Goal: Navigation & Orientation: Understand site structure

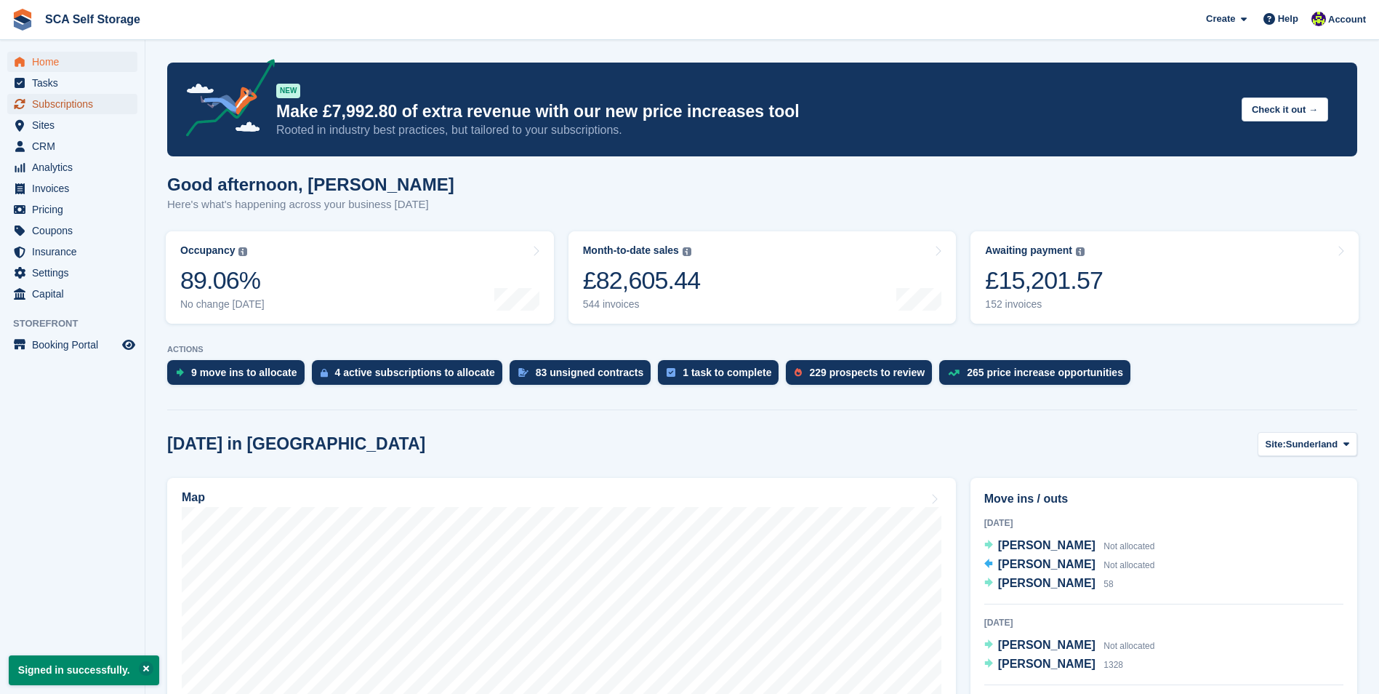
click at [85, 103] on span "Subscriptions" at bounding box center [75, 104] width 87 height 20
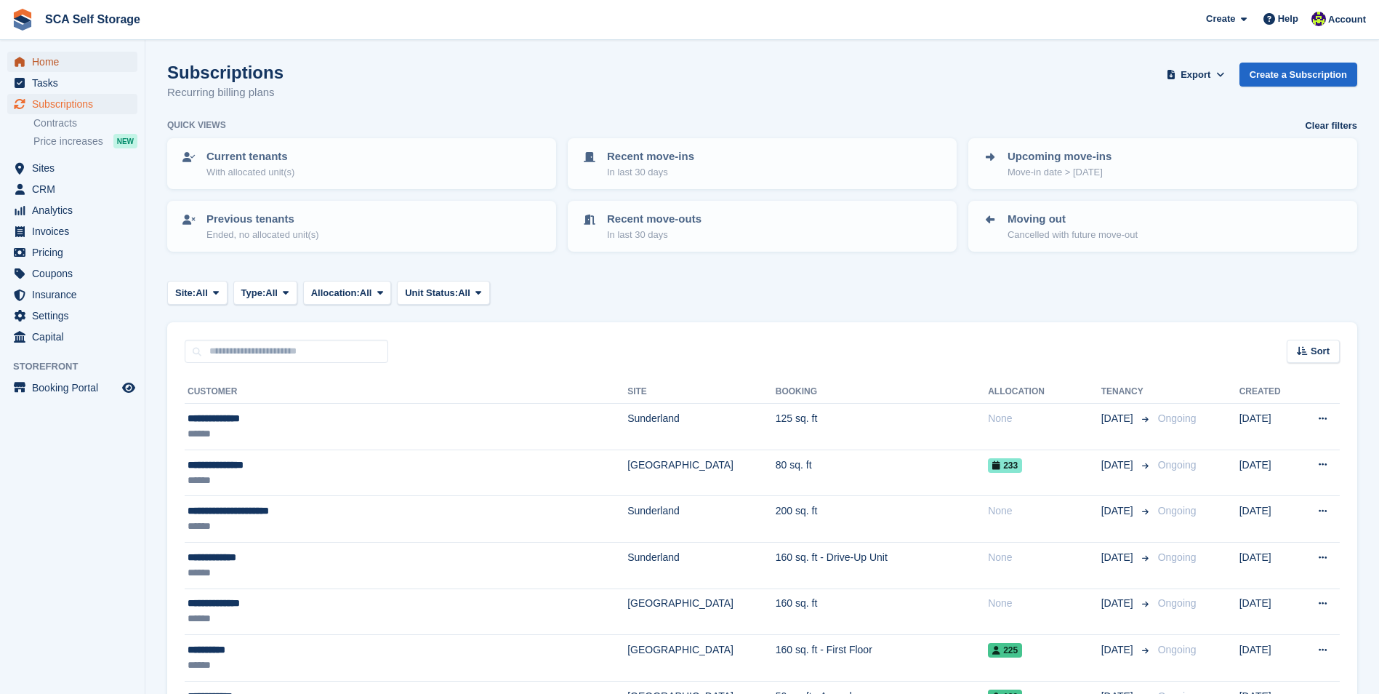
click at [87, 67] on span "Home" at bounding box center [75, 62] width 87 height 20
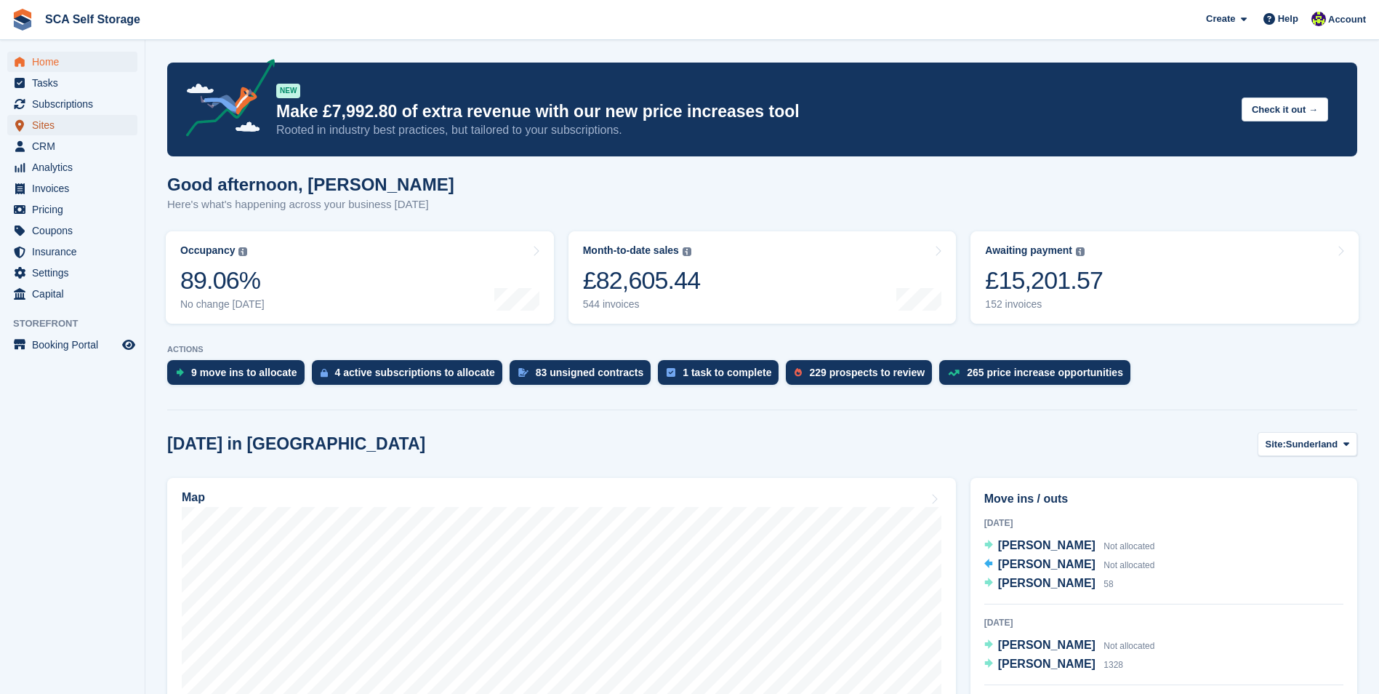
click at [95, 132] on span "Sites" at bounding box center [75, 125] width 87 height 20
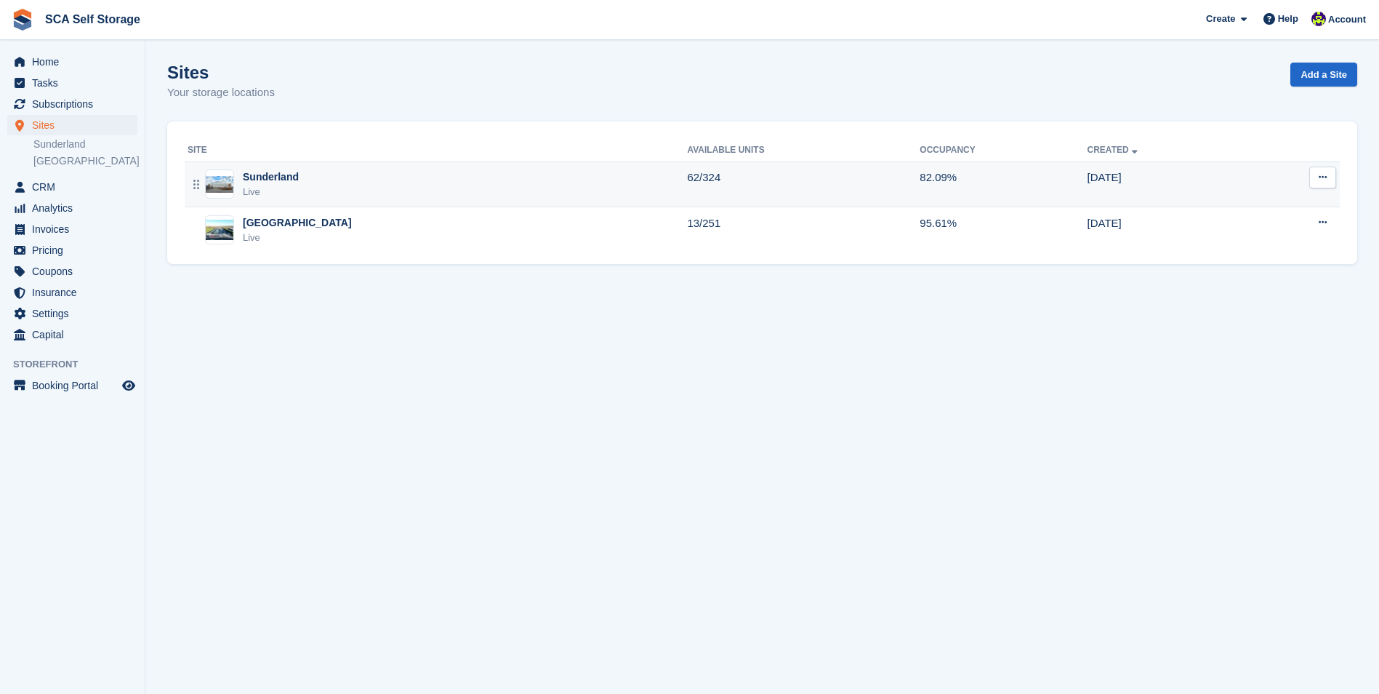
click at [313, 181] on div "Sunderland Live" at bounding box center [438, 184] width 500 height 30
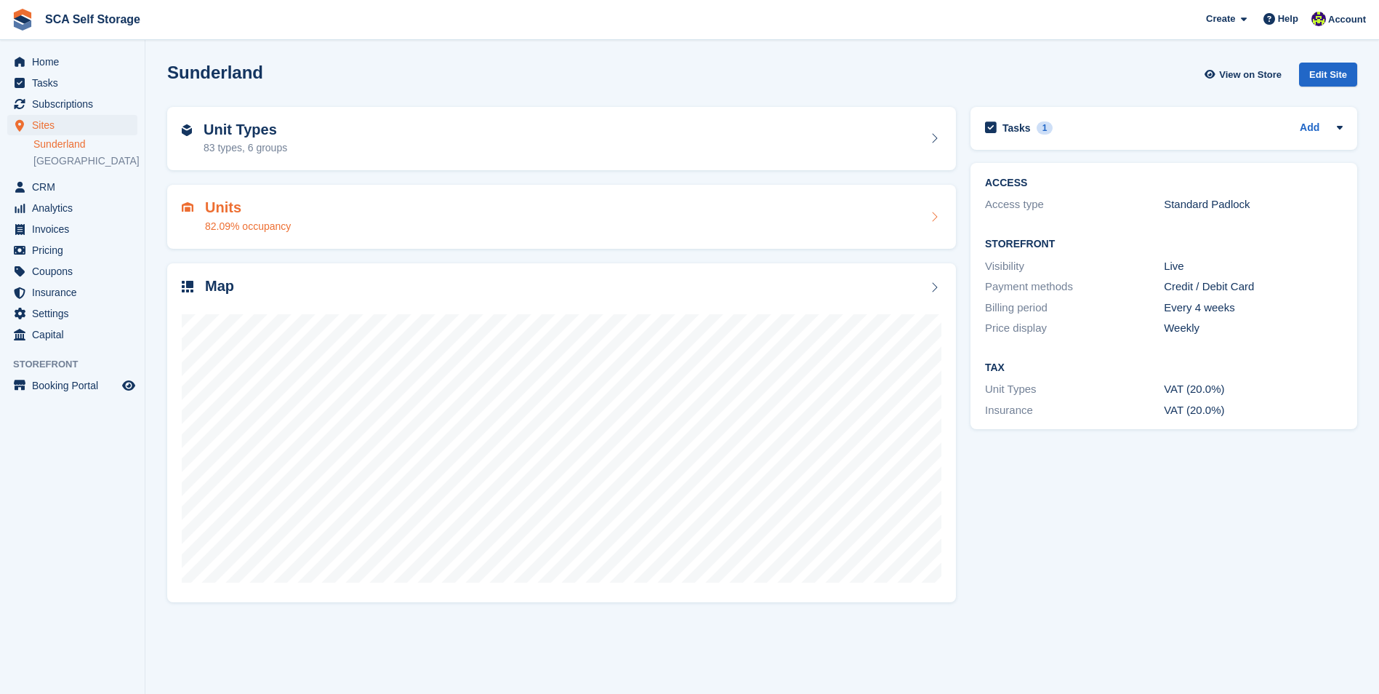
click at [330, 199] on div "Units 82.09% occupancy" at bounding box center [562, 216] width 760 height 35
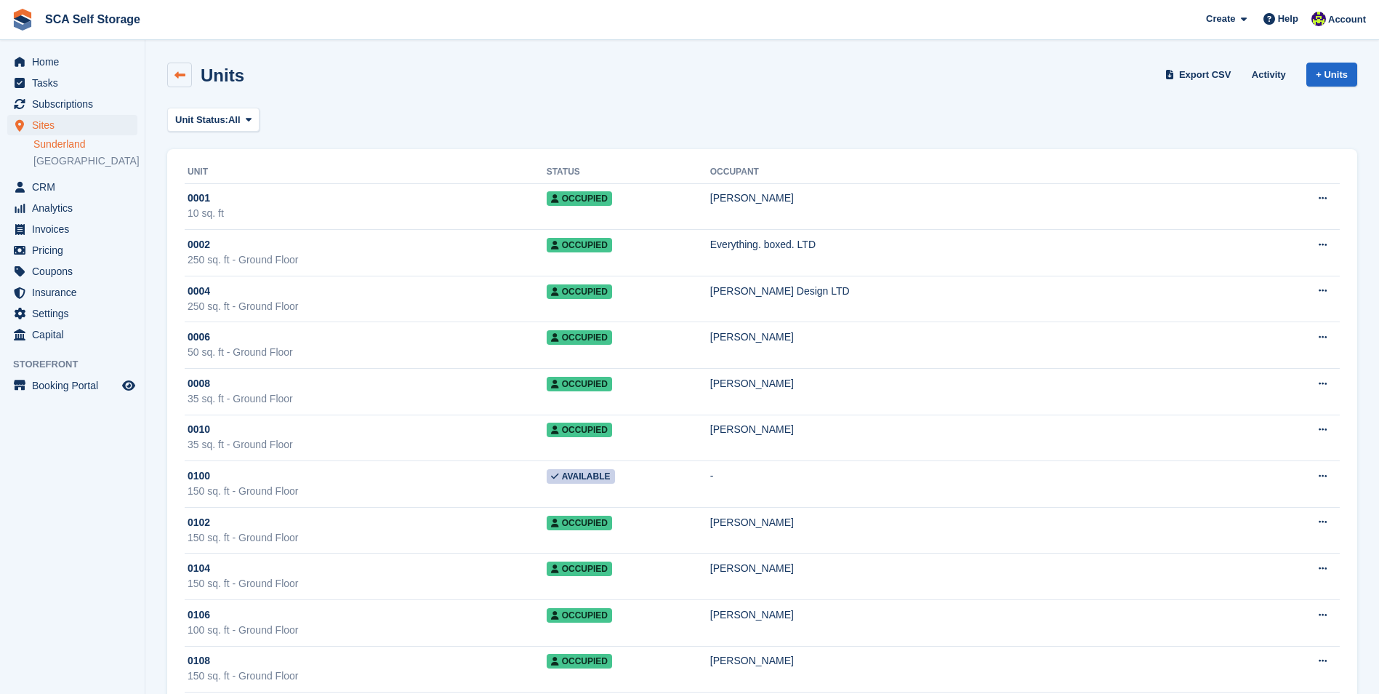
click at [183, 68] on link at bounding box center [179, 75] width 25 height 25
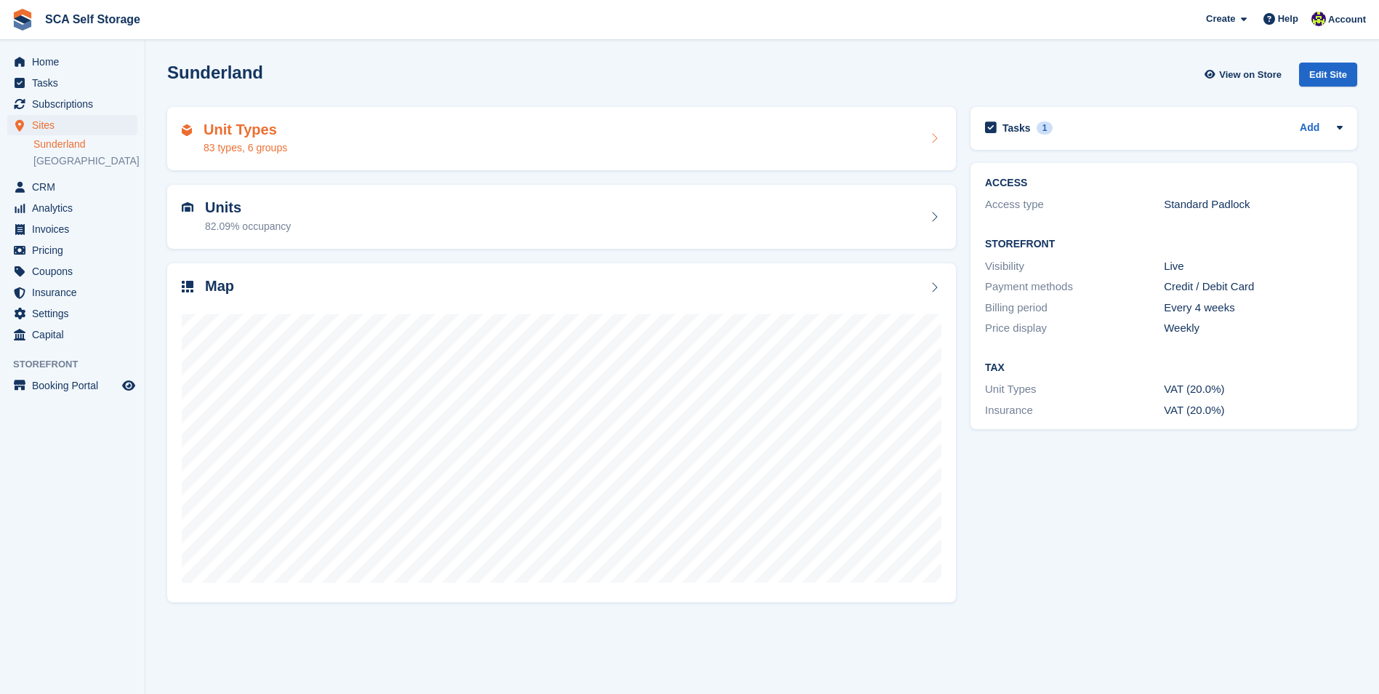
click at [344, 135] on div "Unit Types 83 types, 6 groups" at bounding box center [562, 138] width 760 height 35
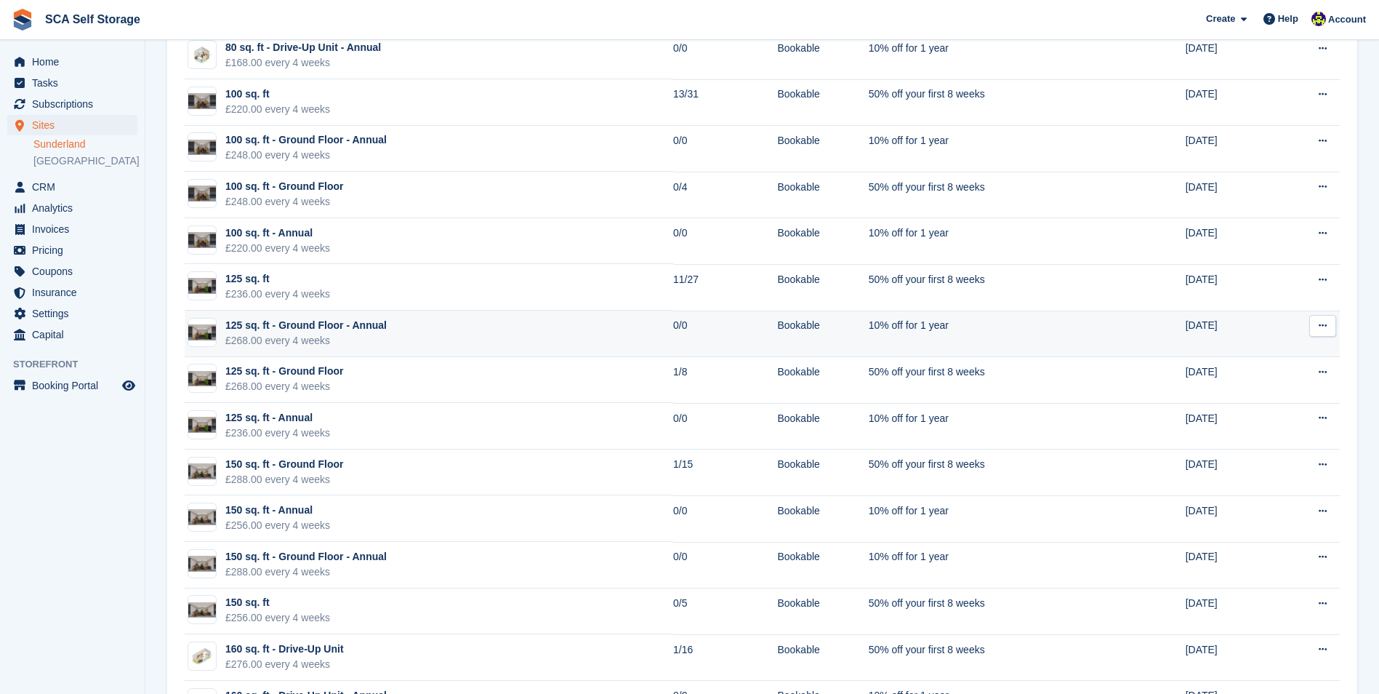
scroll to position [1672, 0]
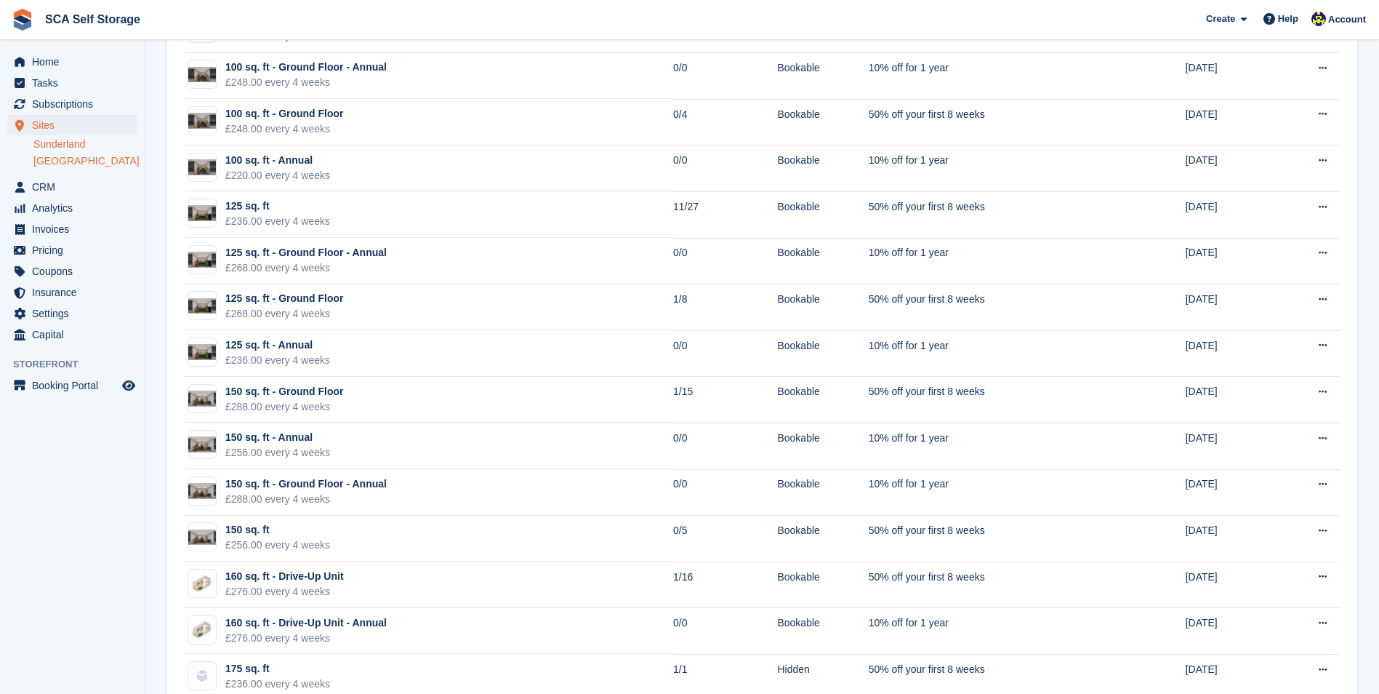
click at [63, 160] on link "[GEOGRAPHIC_DATA]" at bounding box center [85, 161] width 104 height 14
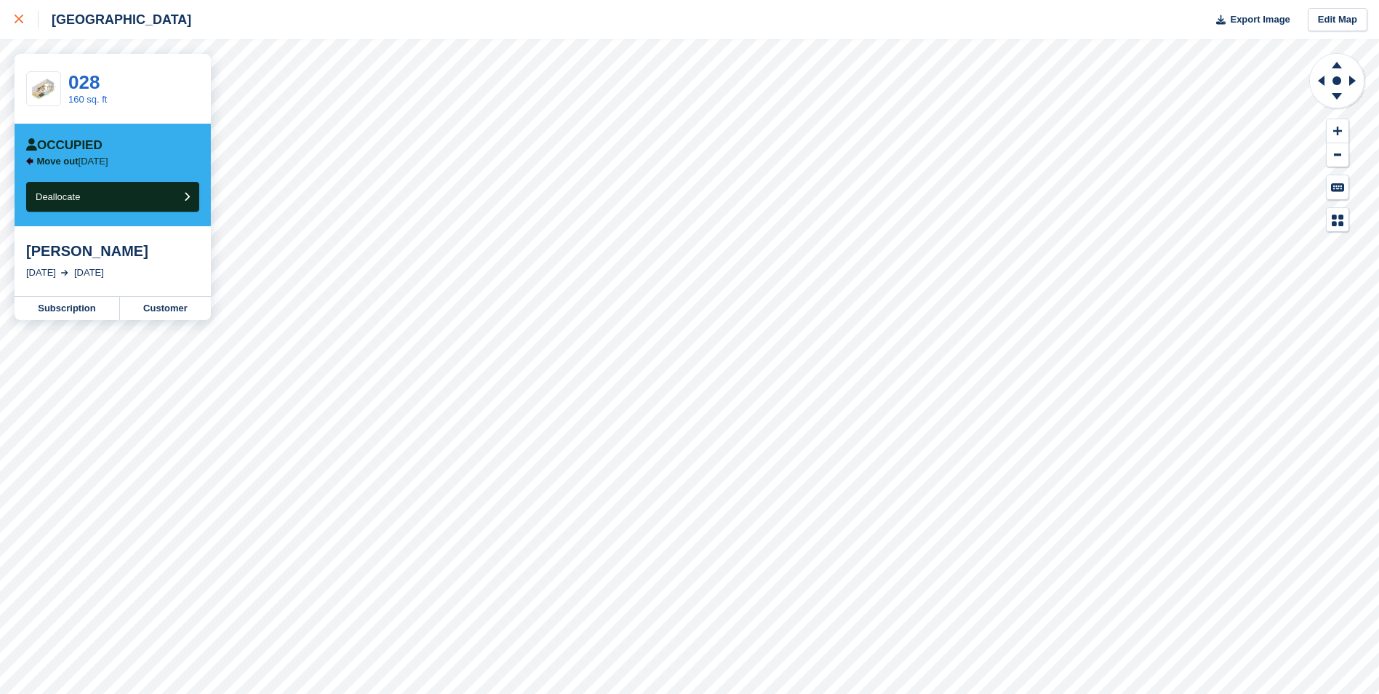
click at [26, 19] on div at bounding box center [27, 19] width 24 height 17
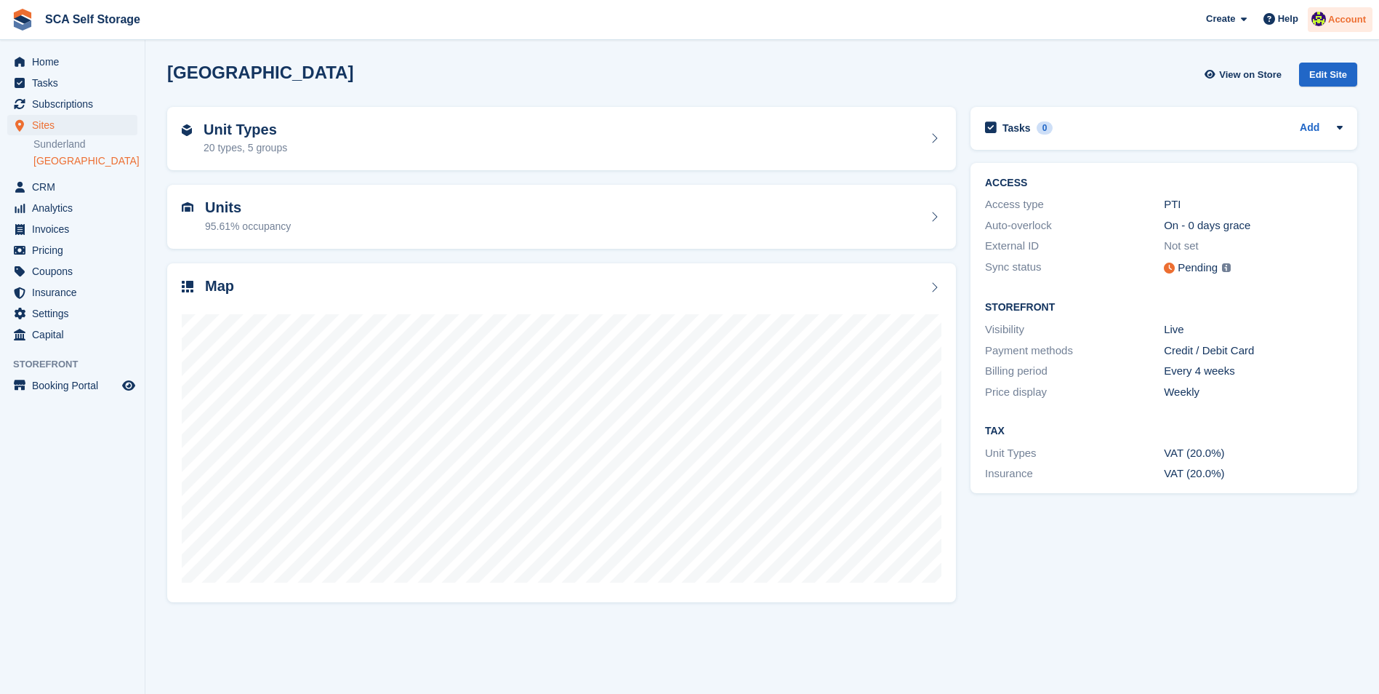
click at [1337, 14] on span "Account" at bounding box center [1348, 19] width 38 height 15
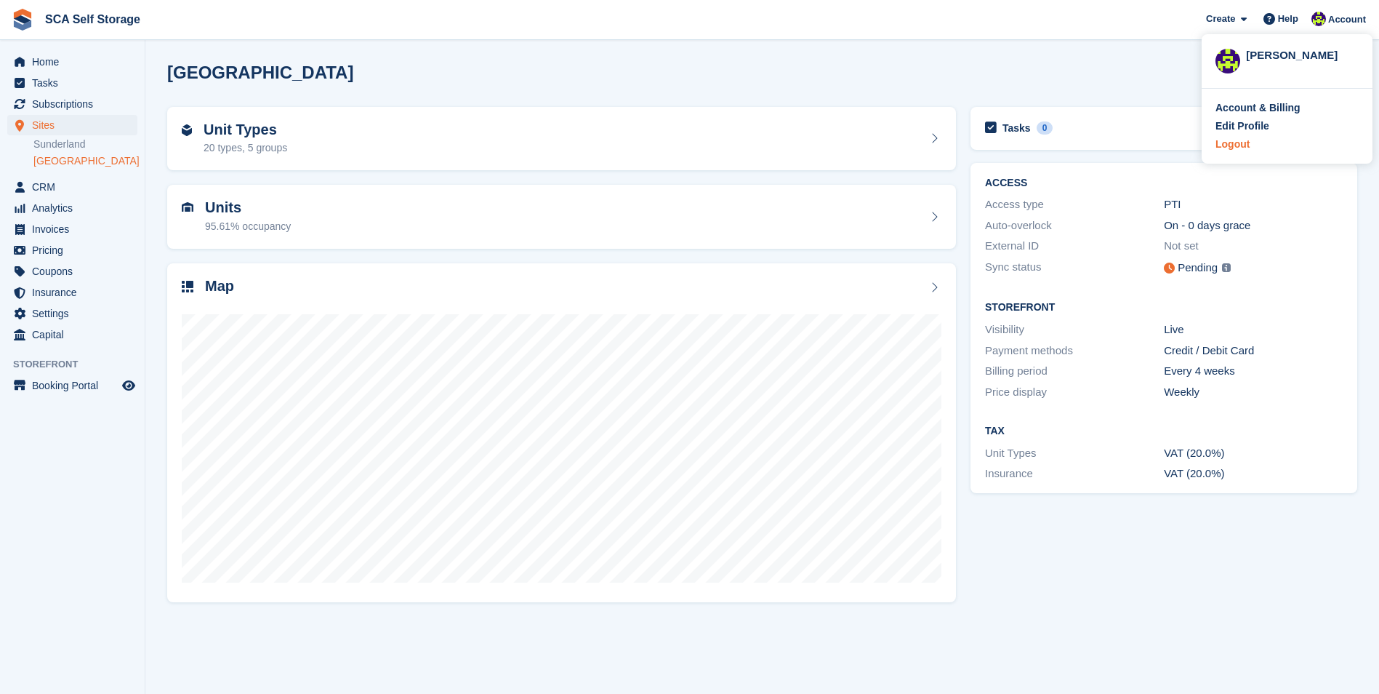
click at [1236, 149] on div "Logout" at bounding box center [1233, 144] width 34 height 15
